Goal: Transaction & Acquisition: Book appointment/travel/reservation

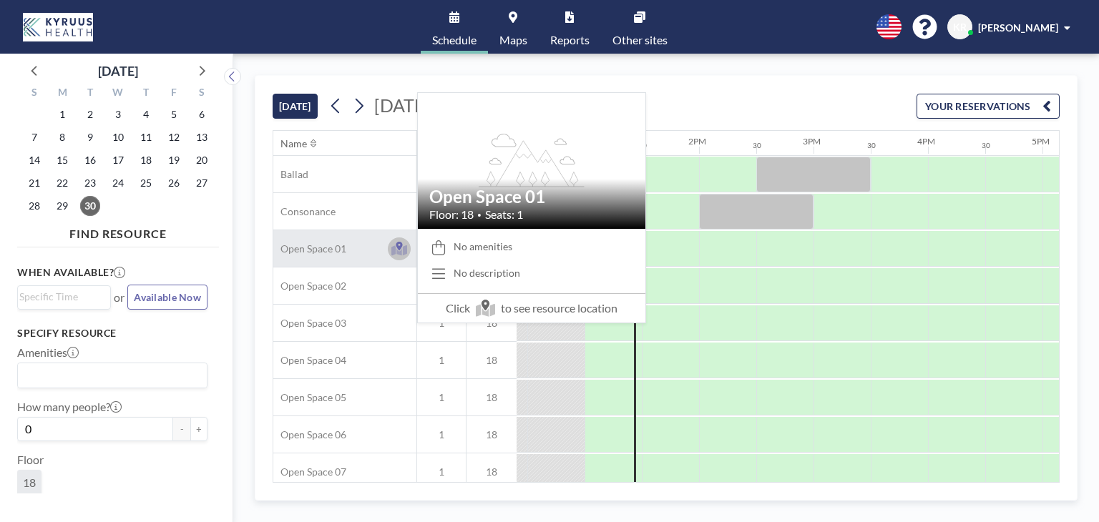
scroll to position [0, 1431]
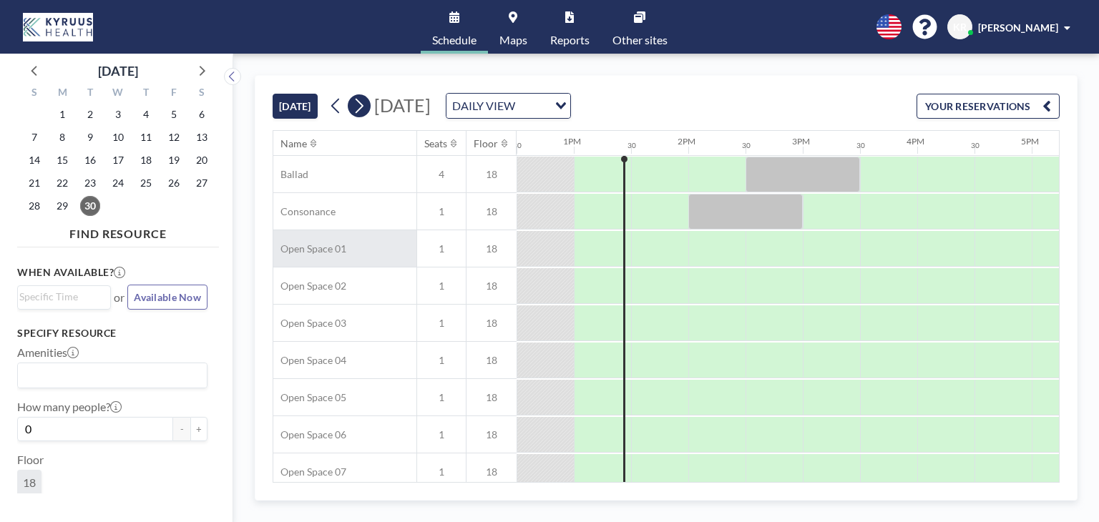
click at [360, 109] on icon at bounding box center [359, 105] width 14 height 21
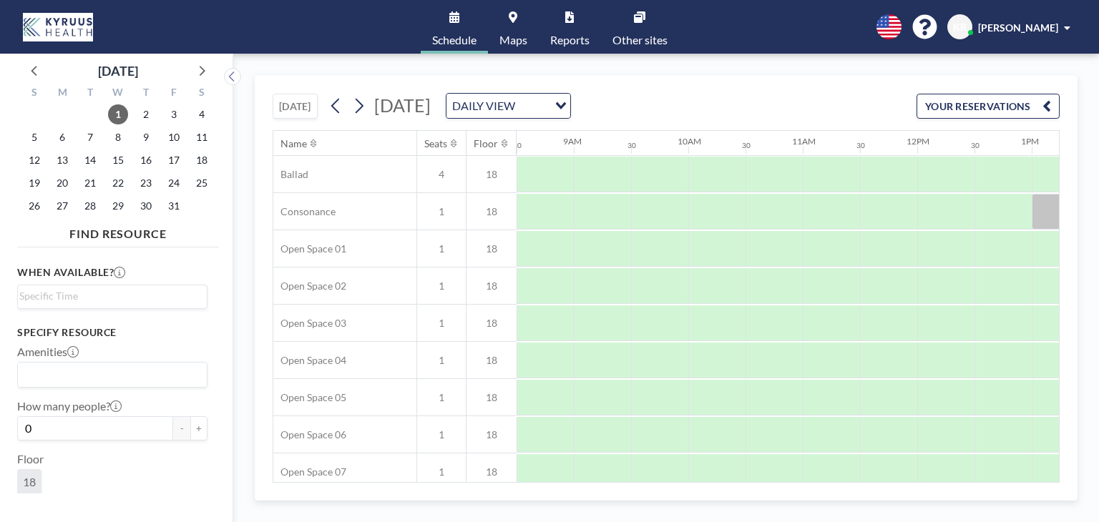
scroll to position [0, 969]
click at [144, 116] on span "2" at bounding box center [146, 114] width 20 height 20
click at [361, 98] on icon at bounding box center [359, 105] width 14 height 21
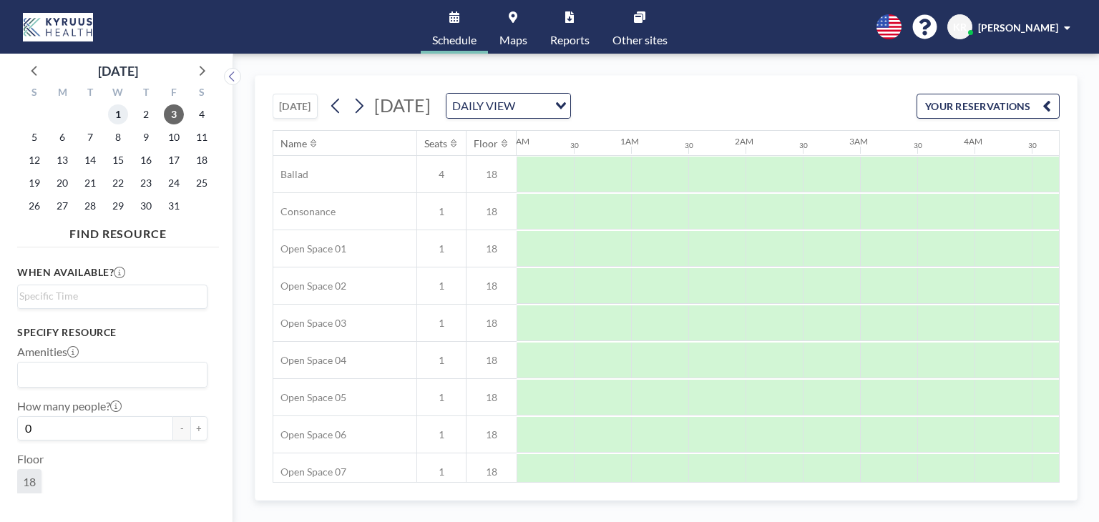
click at [117, 112] on span "1" at bounding box center [118, 114] width 20 height 20
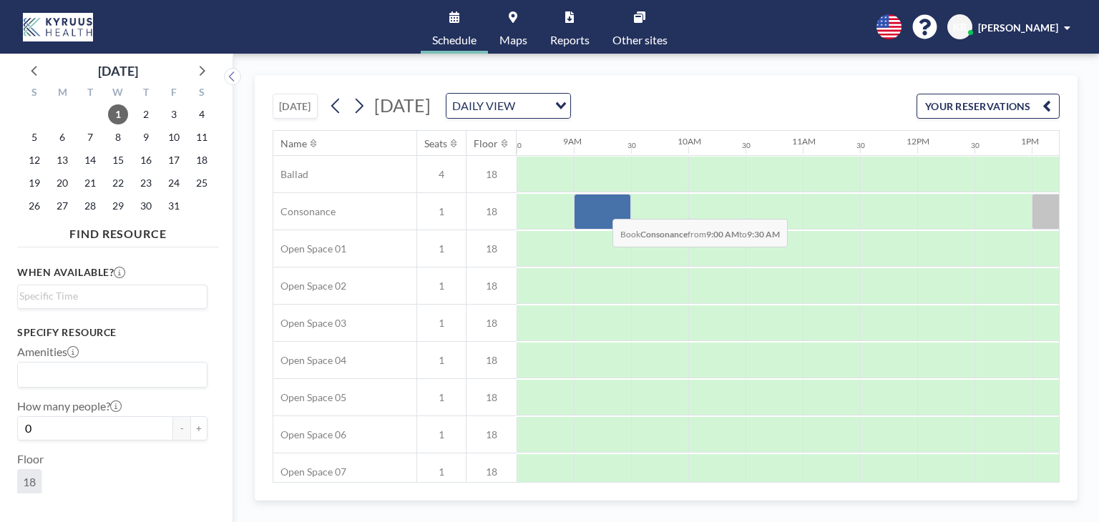
click at [601, 208] on div at bounding box center [602, 212] width 57 height 36
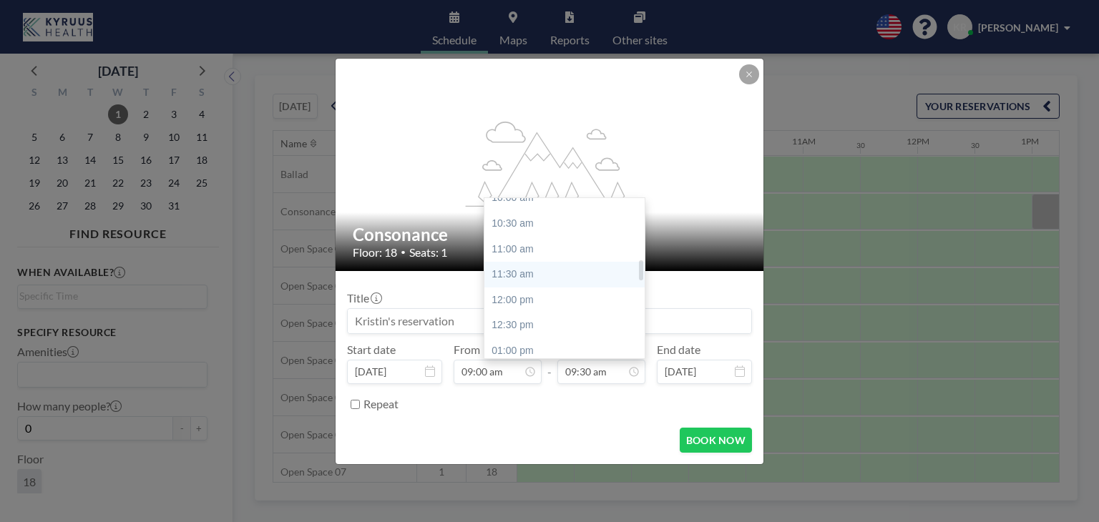
scroll to position [555, 0]
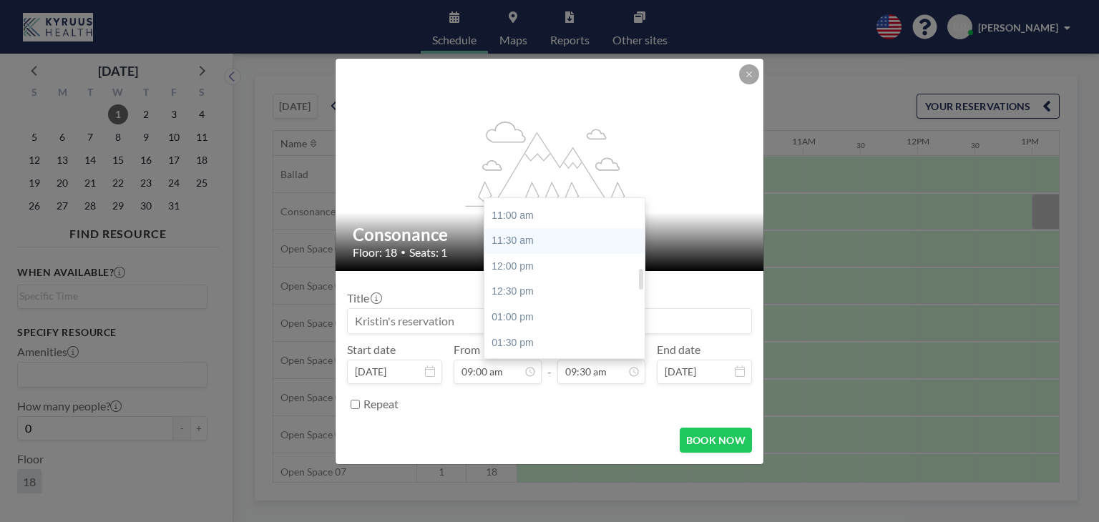
click at [575, 293] on div "12:30 pm" at bounding box center [567, 292] width 167 height 26
type input "12:30 pm"
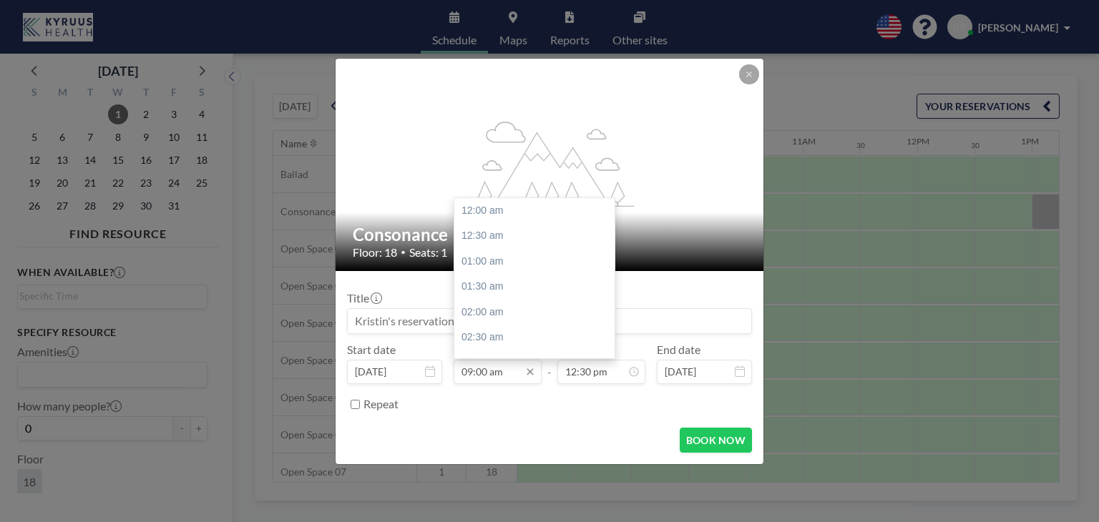
scroll to position [458, 0]
click at [479, 235] on div "09:30 am" at bounding box center [537, 237] width 167 height 26
type input "09:30 am"
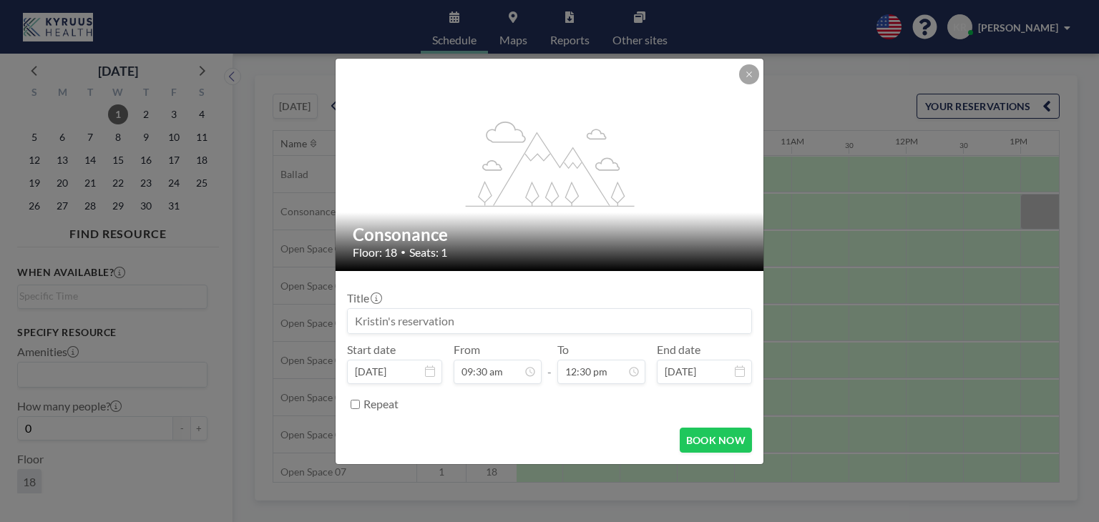
scroll to position [0, 1031]
click at [699, 442] on button "BOOK NOW" at bounding box center [716, 440] width 72 height 25
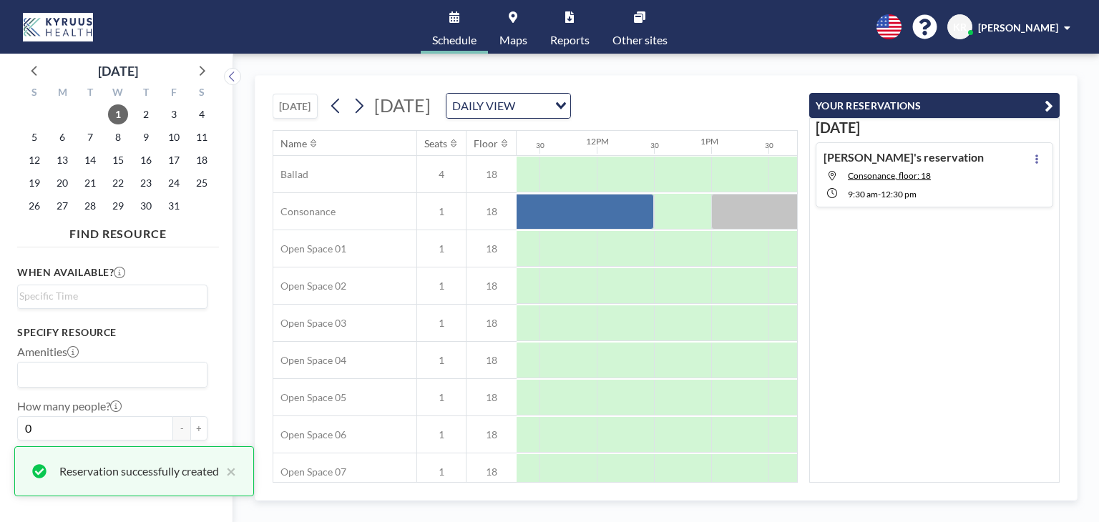
scroll to position [0, 1257]
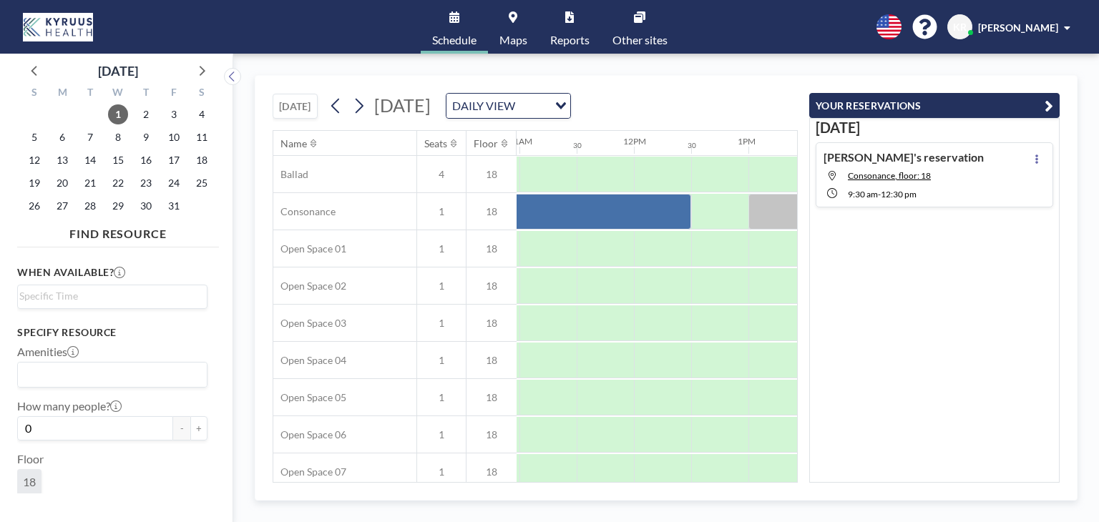
click at [1096, 92] on div "[DATE] [DATE] DAILY VIEW Loading... Name Seats Floor 12AM 30 1AM 30 2AM 30 3AM …" at bounding box center [666, 288] width 866 height 469
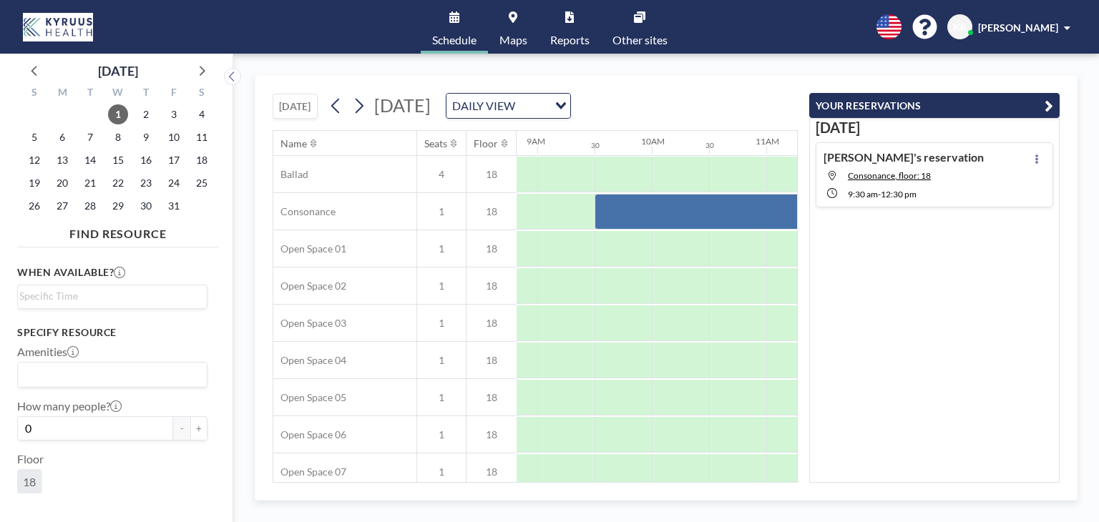
scroll to position [0, 1157]
